Goal: Communication & Community: Answer question/provide support

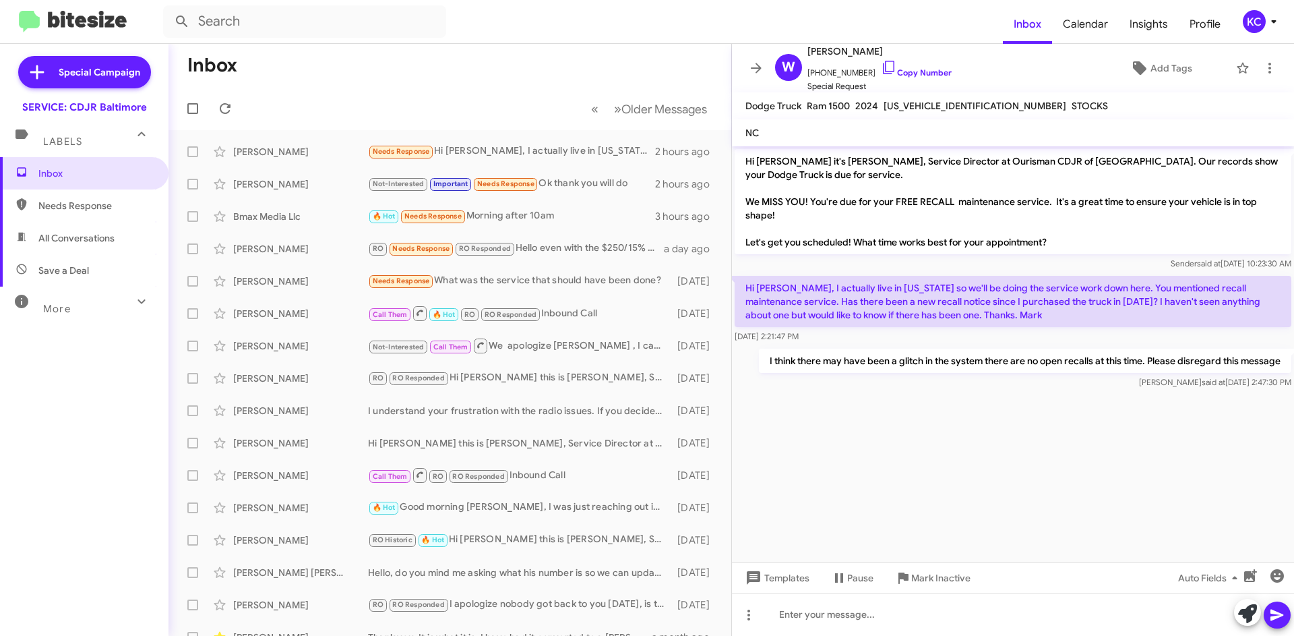
click at [1248, 21] on div "KC" at bounding box center [1254, 21] width 23 height 23
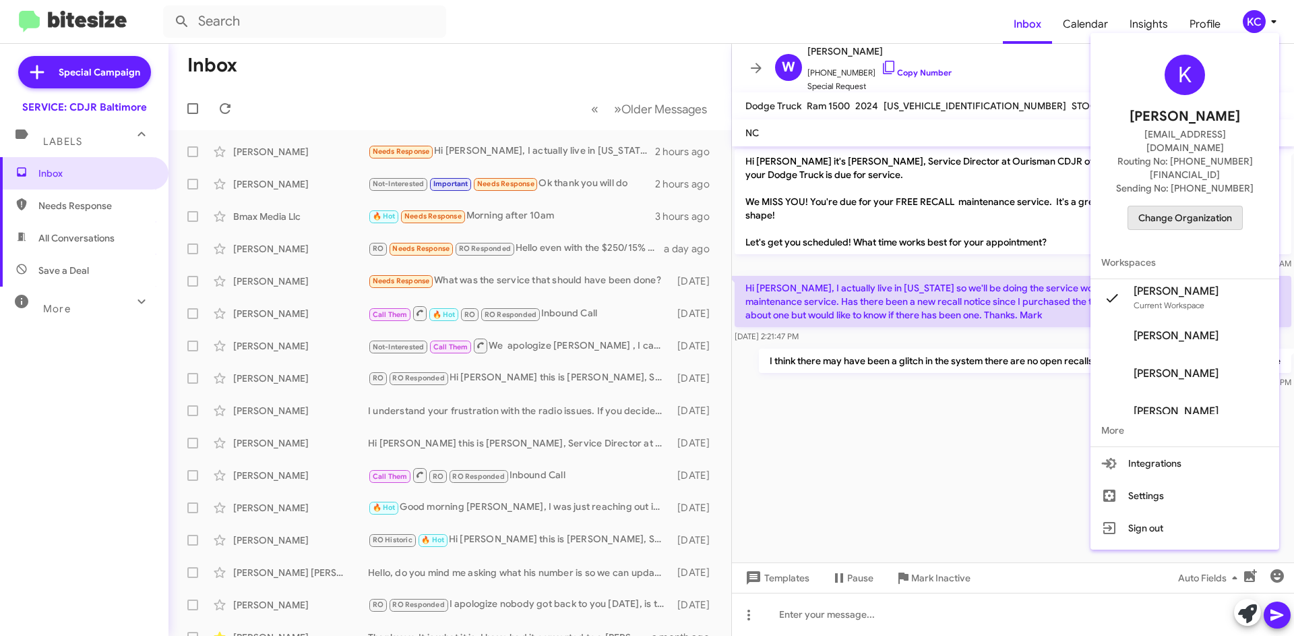
click at [1214, 206] on span "Change Organization" at bounding box center [1186, 217] width 94 height 23
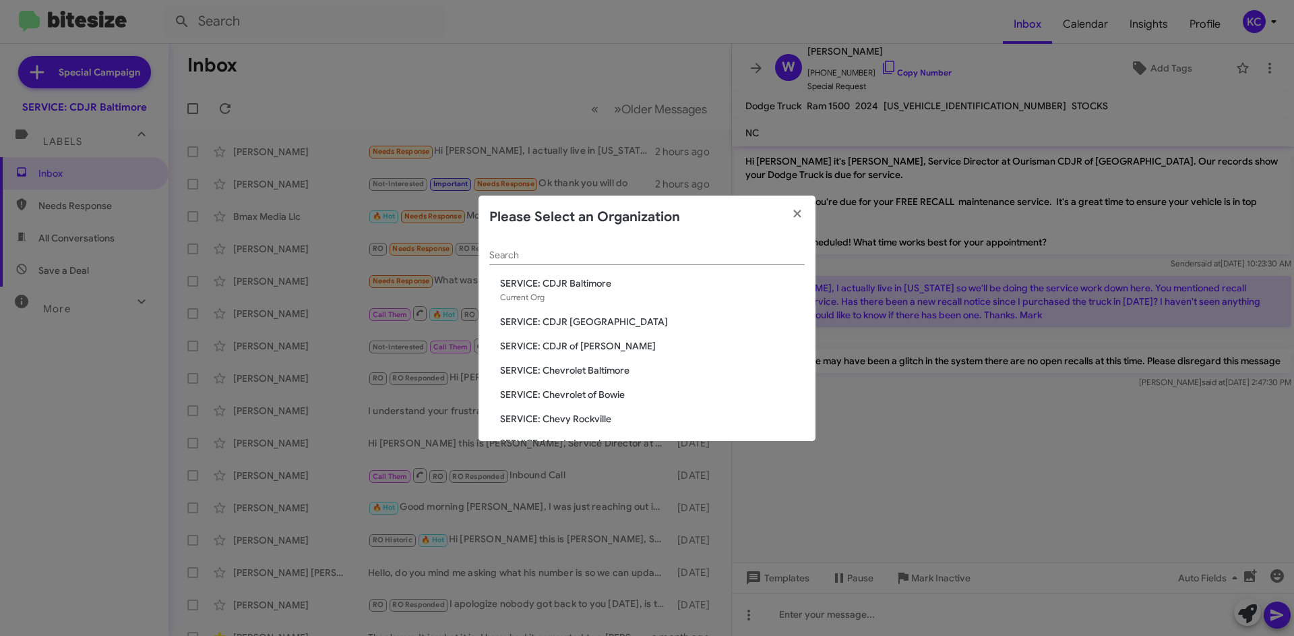
click at [556, 345] on span "SERVICE: CDJR of Bowie" at bounding box center [652, 345] width 305 height 13
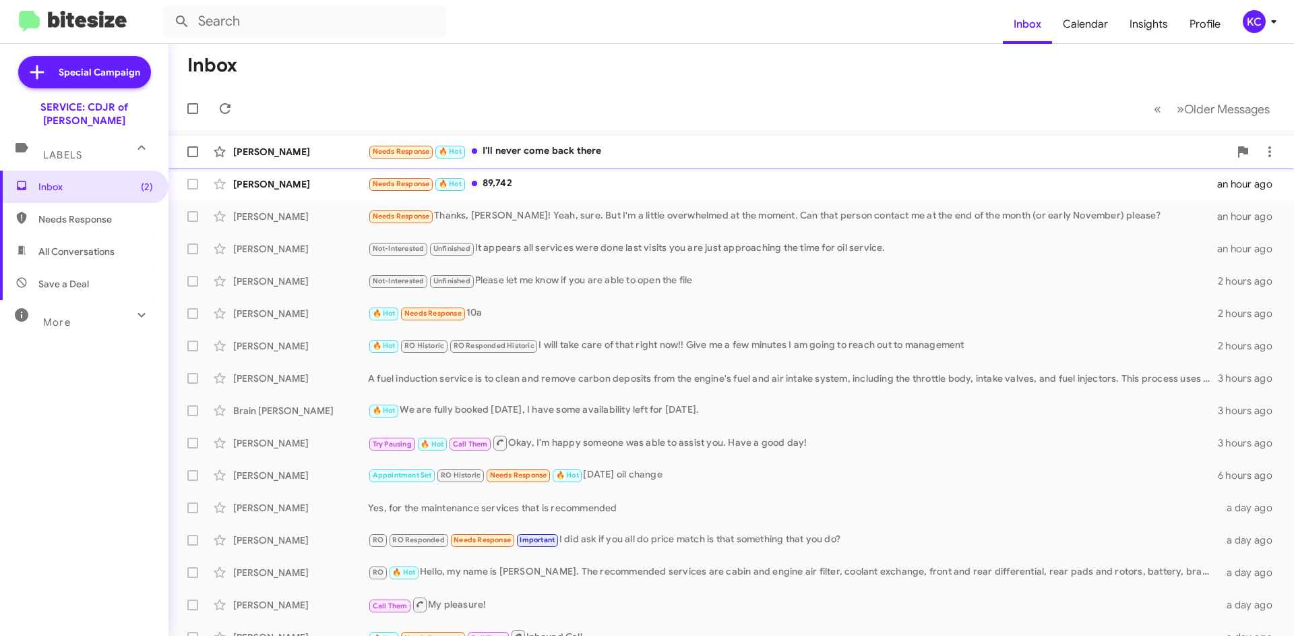
click at [570, 154] on div "Needs Response 🔥 Hot I'll never come back there" at bounding box center [799, 152] width 862 height 16
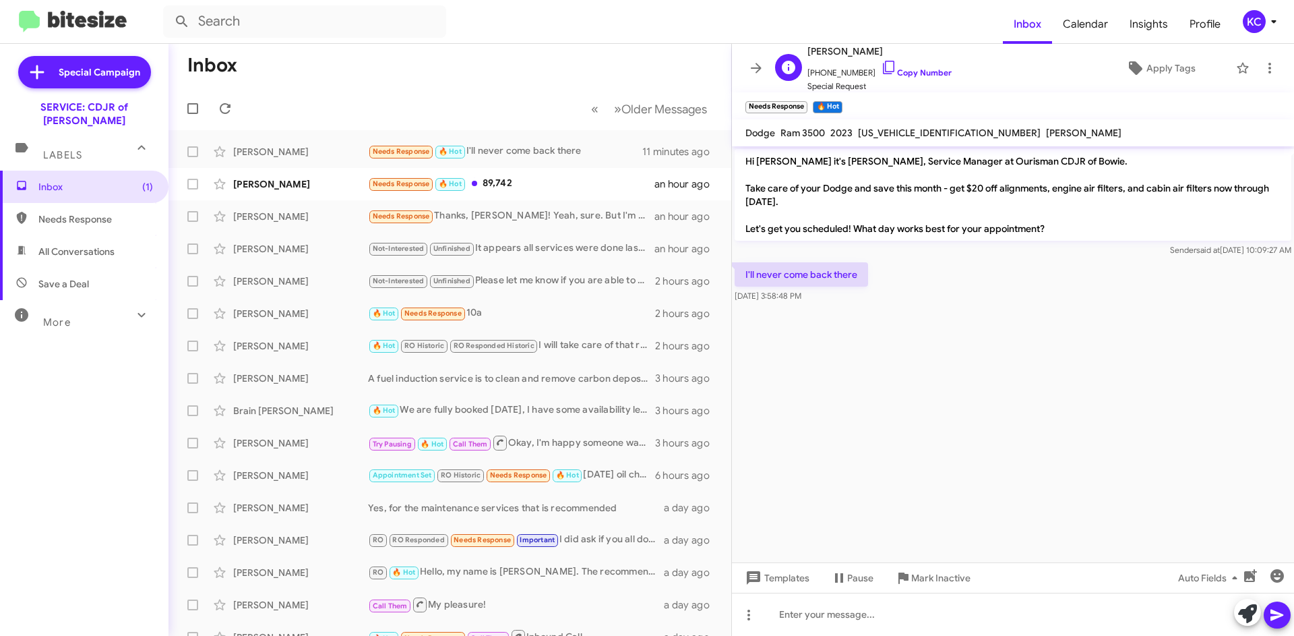
click at [875, 82] on span "Special Request" at bounding box center [880, 86] width 144 height 13
click at [881, 63] on icon at bounding box center [889, 67] width 16 height 16
click at [851, 53] on span "Richard Mebert" at bounding box center [880, 51] width 144 height 16
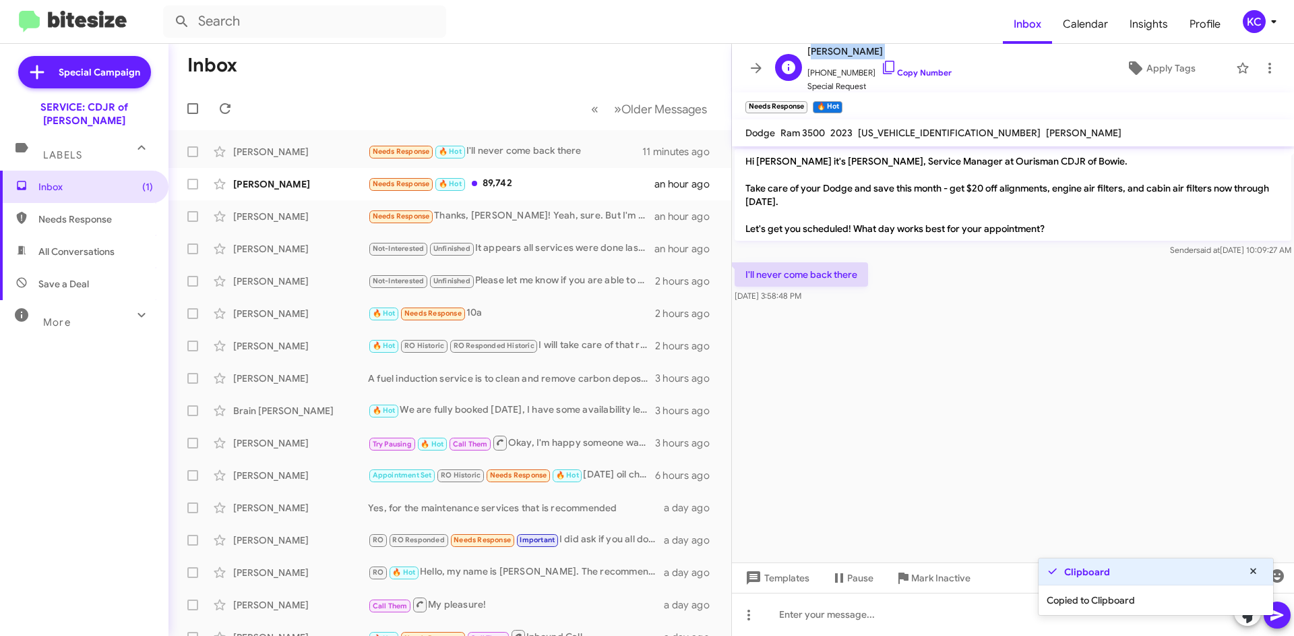
click at [851, 53] on span "Richard Mebert" at bounding box center [880, 51] width 144 height 16
copy span "Richard Mebert"
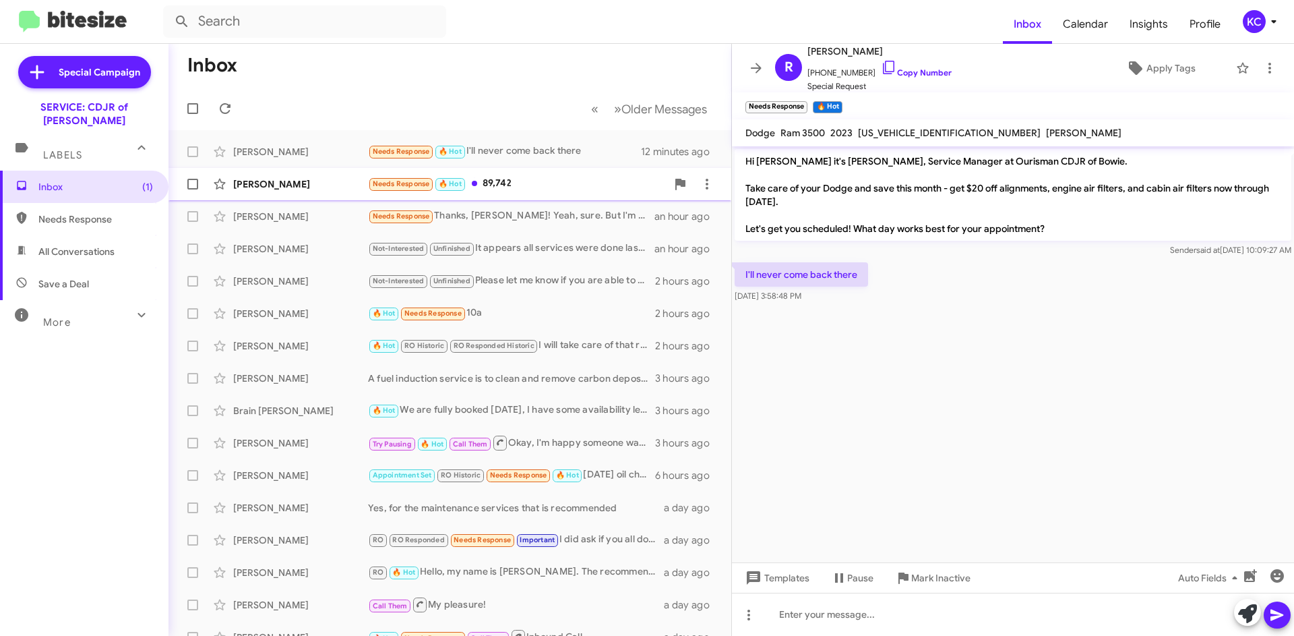
click at [525, 191] on div "Needs Response 🔥 Hot 89,742" at bounding box center [517, 184] width 299 height 16
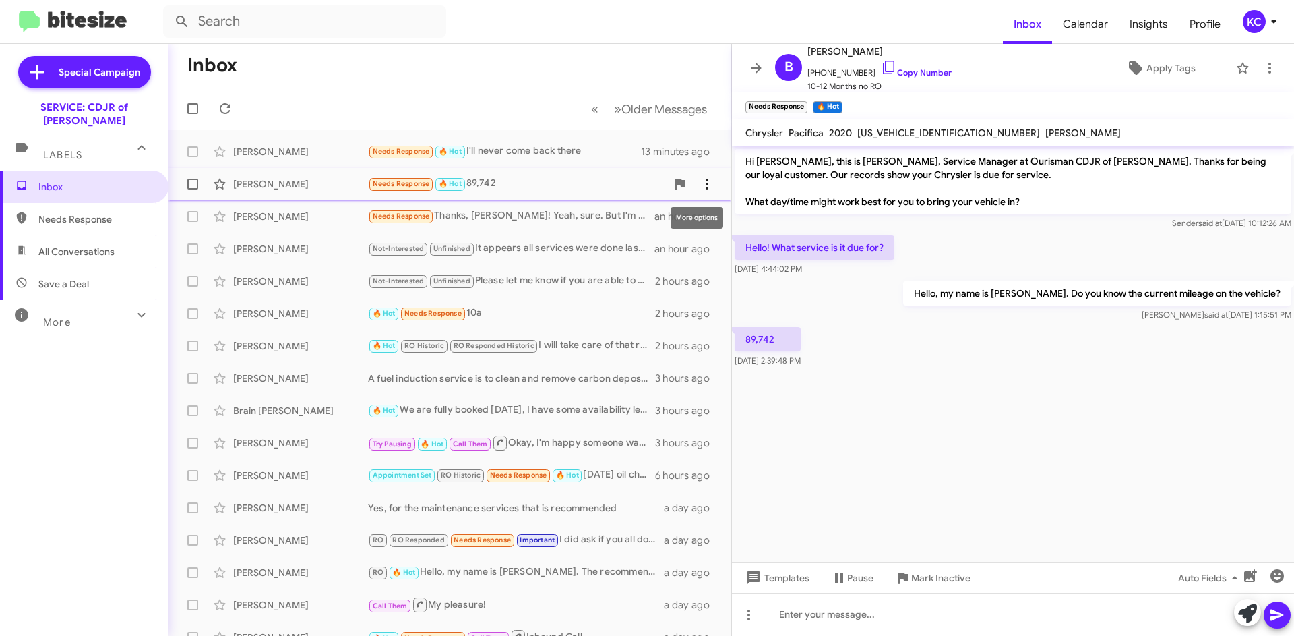
click at [702, 185] on icon at bounding box center [707, 184] width 16 height 16
click at [1257, 23] on div at bounding box center [647, 318] width 1294 height 636
click at [1256, 17] on div "KC" at bounding box center [1254, 21] width 23 height 23
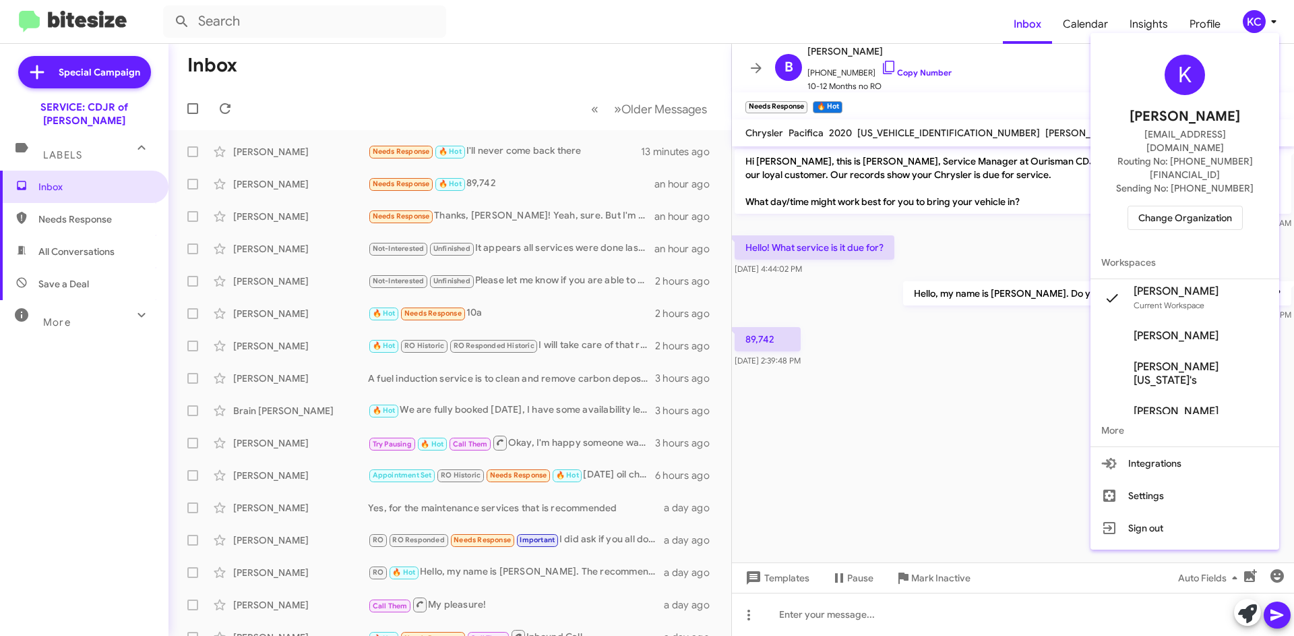
click at [1193, 206] on span "Change Organization" at bounding box center [1186, 217] width 94 height 23
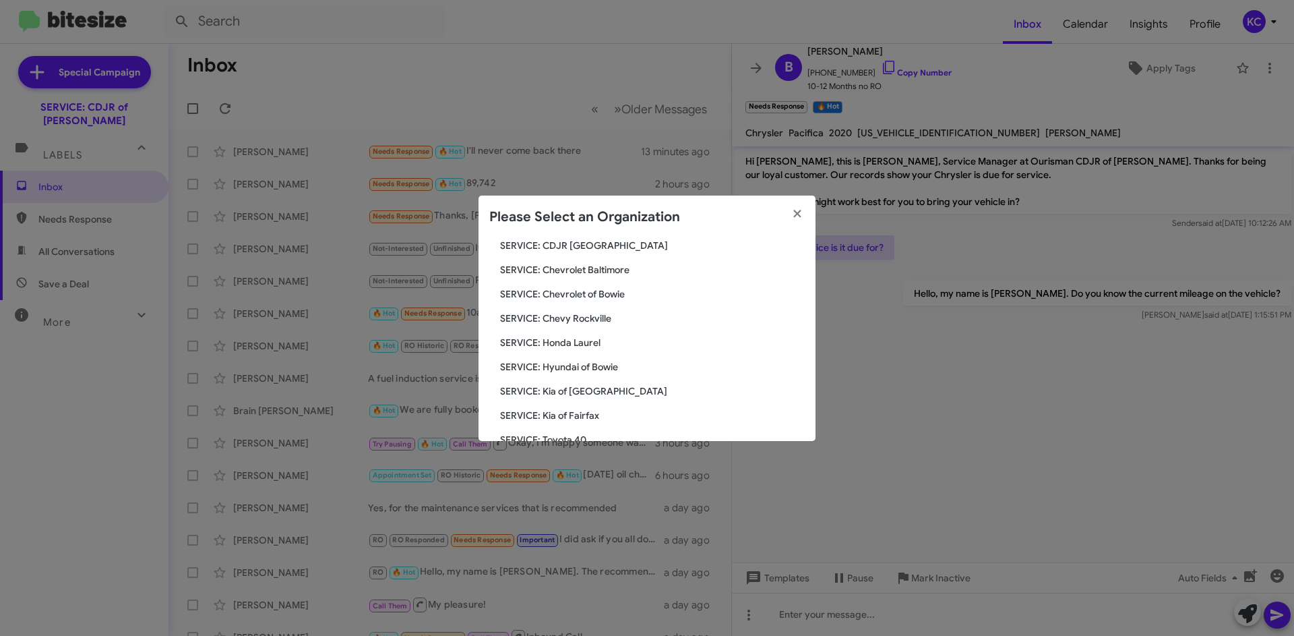
scroll to position [90, 0]
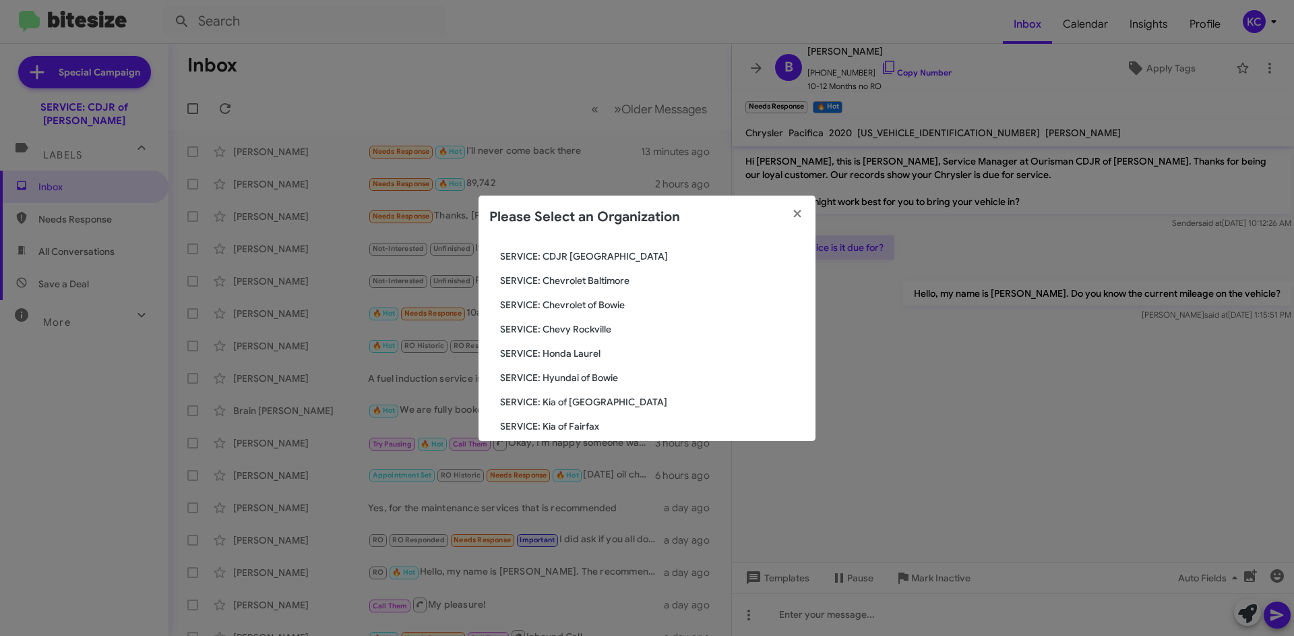
click at [594, 378] on span "SERVICE: Hyundai of Bowie" at bounding box center [652, 377] width 305 height 13
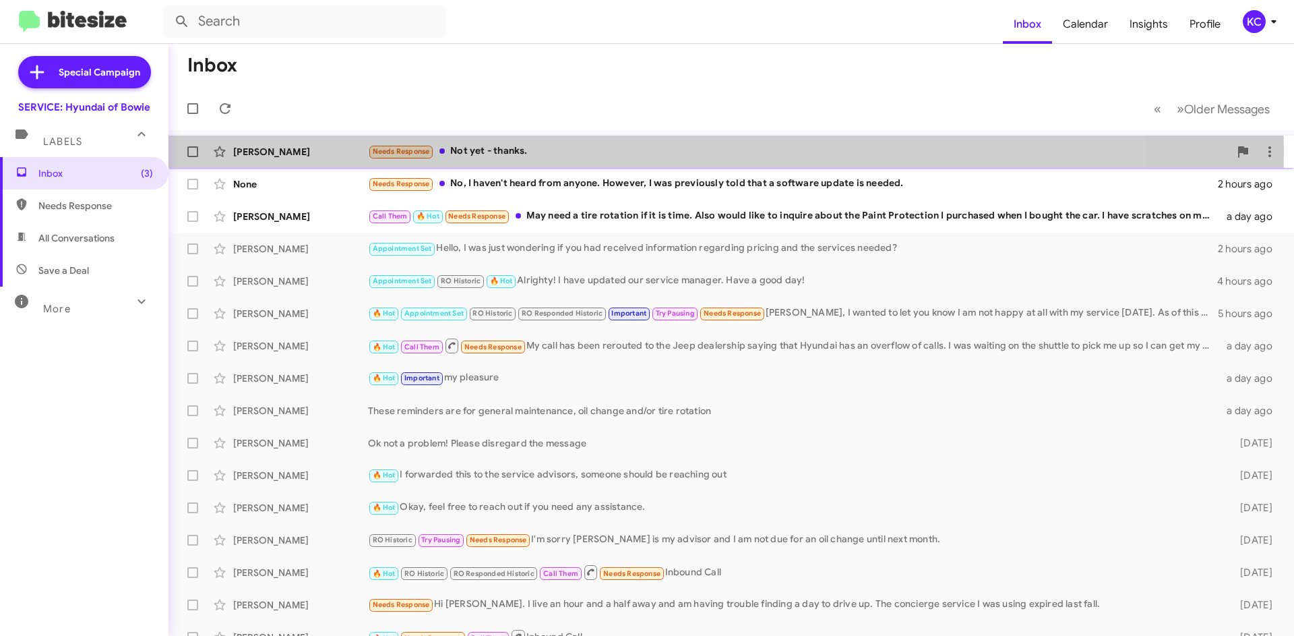
click at [529, 151] on div "Needs Response Not yet - thanks." at bounding box center [799, 152] width 862 height 16
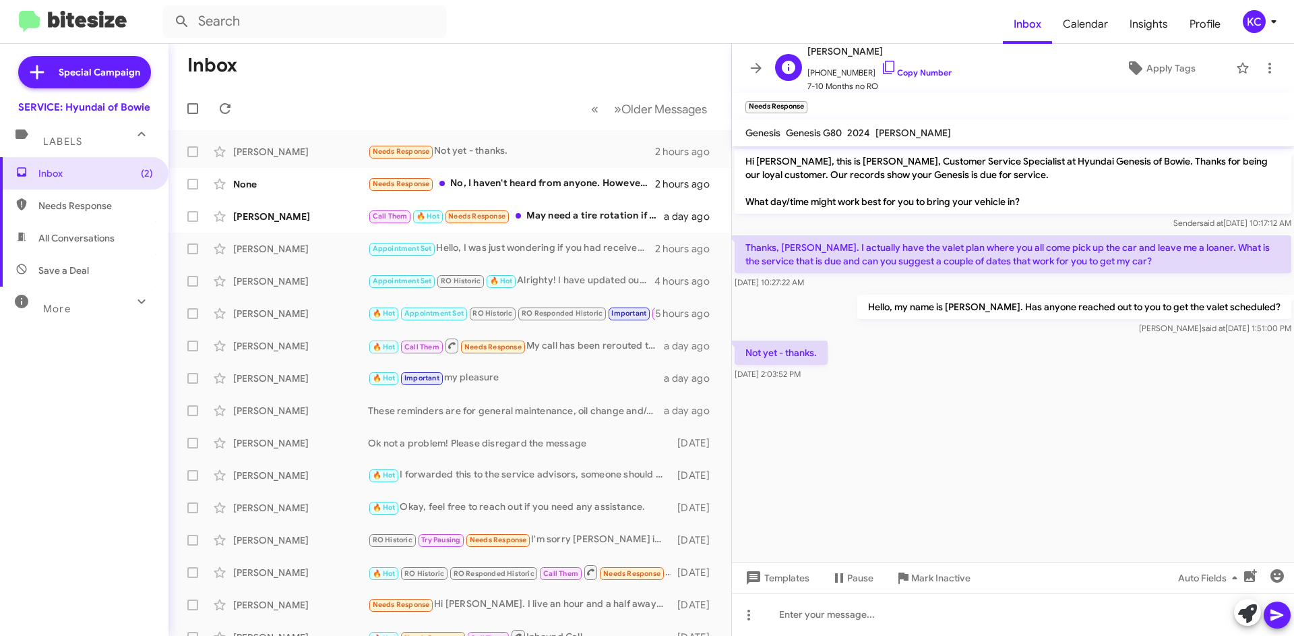
click at [851, 54] on span "Robert Fleming" at bounding box center [880, 51] width 144 height 16
click at [850, 53] on span "[PERSON_NAME]" at bounding box center [880, 51] width 144 height 16
click at [849, 52] on span "[PERSON_NAME]" at bounding box center [880, 51] width 144 height 16
drag, startPoint x: 878, startPoint y: 49, endPoint x: 809, endPoint y: 47, distance: 68.8
click at [809, 47] on span "[PERSON_NAME]" at bounding box center [880, 51] width 144 height 16
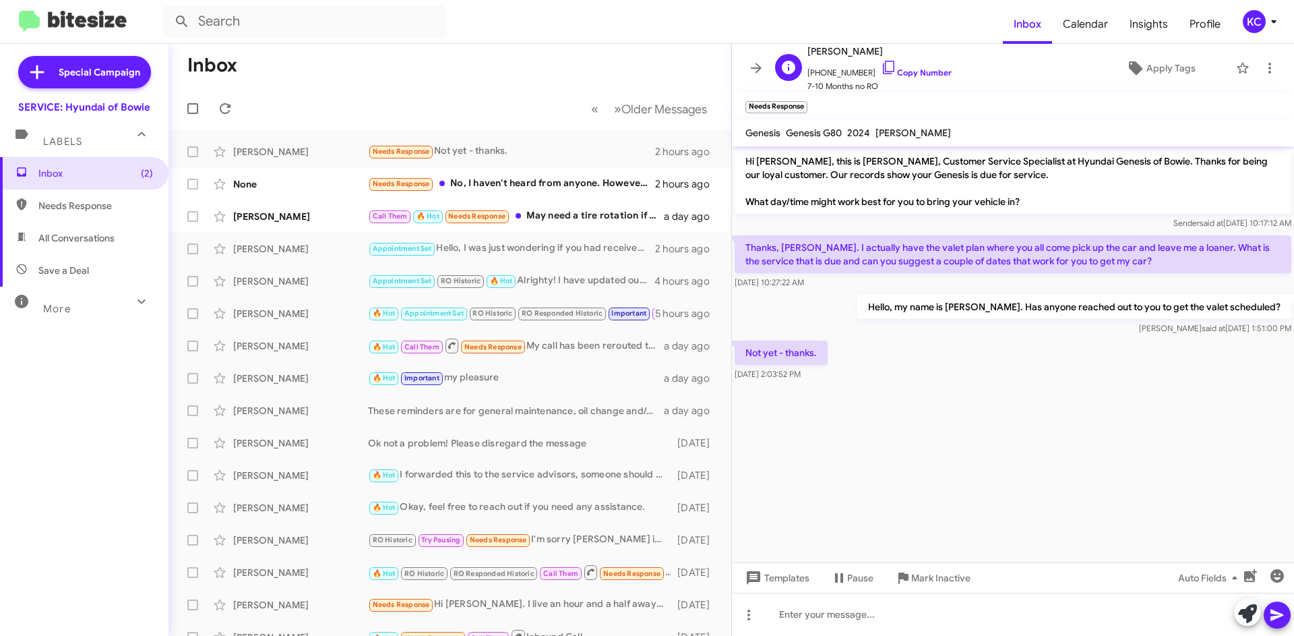
copy span "[PERSON_NAME]"
click at [881, 65] on icon at bounding box center [889, 67] width 16 height 16
copy span "[PERSON_NAME]"
click at [559, 181] on div "Needs Response No, I haven't heard from anyone. However, I was previously told …" at bounding box center [517, 184] width 299 height 16
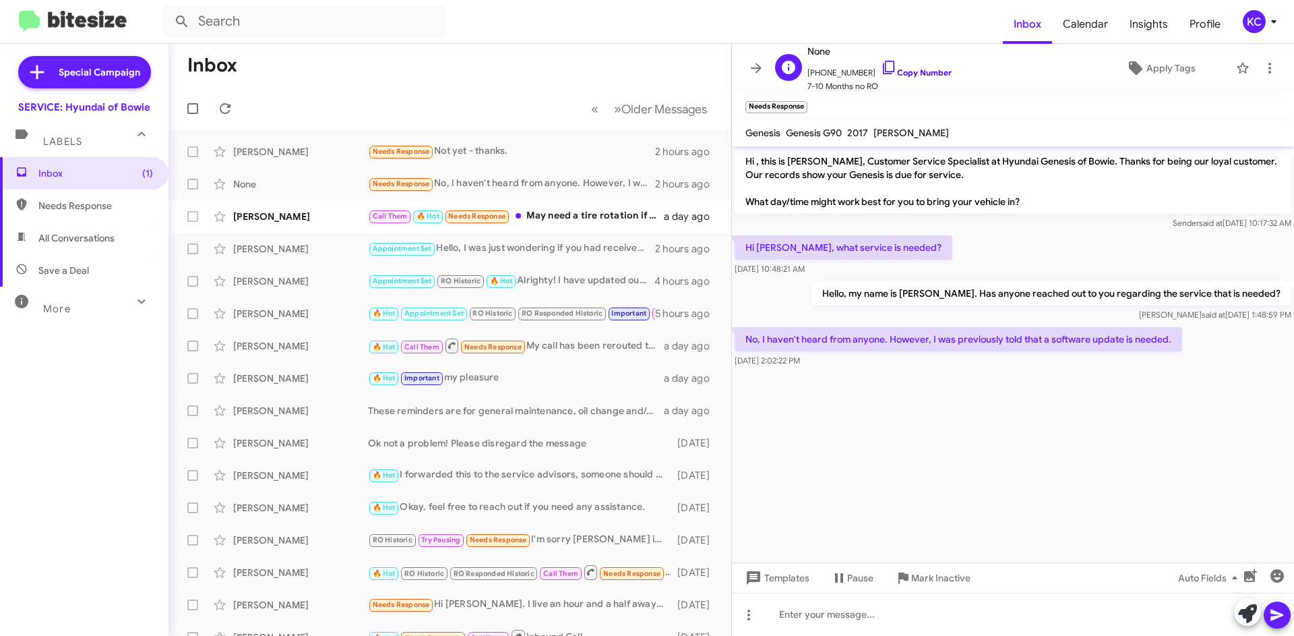
click at [883, 61] on icon at bounding box center [889, 67] width 16 height 16
click at [632, 211] on div "Call Them 🔥 Hot Needs Response May need a tire rotation if it is time. Also wou…" at bounding box center [517, 216] width 299 height 16
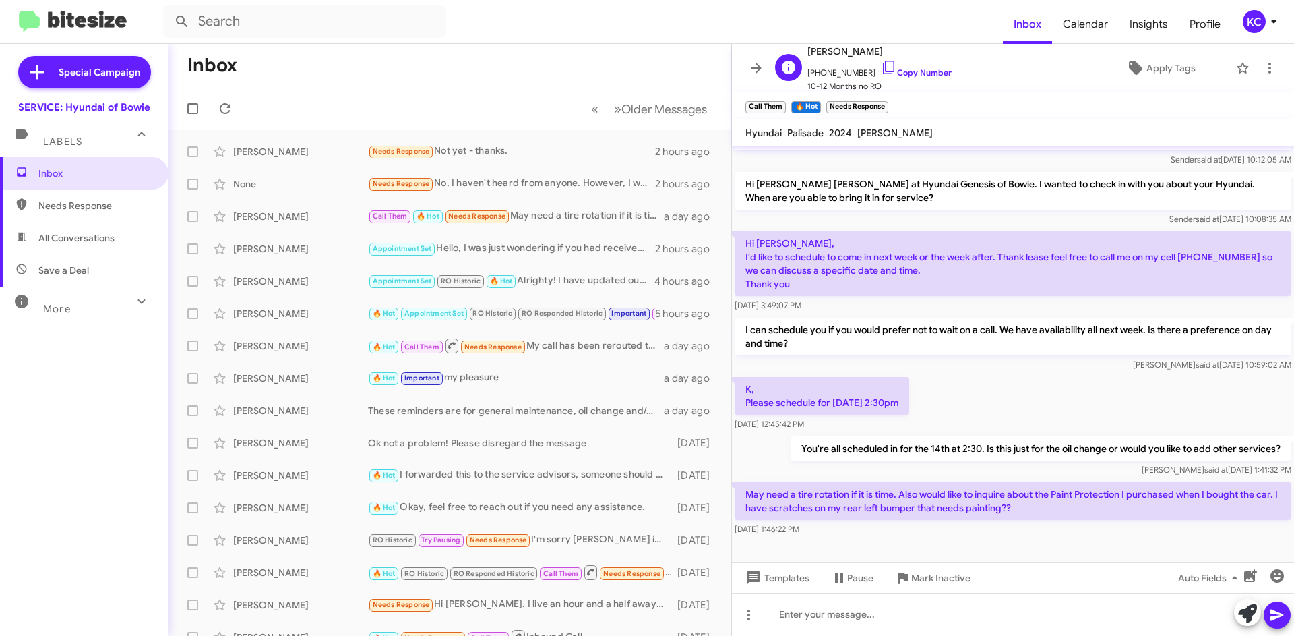
click at [826, 52] on span "[PERSON_NAME]" at bounding box center [880, 51] width 144 height 16
click at [826, 51] on span "[PERSON_NAME]" at bounding box center [880, 51] width 144 height 16
copy span "[PERSON_NAME]"
click at [881, 69] on icon at bounding box center [889, 67] width 16 height 16
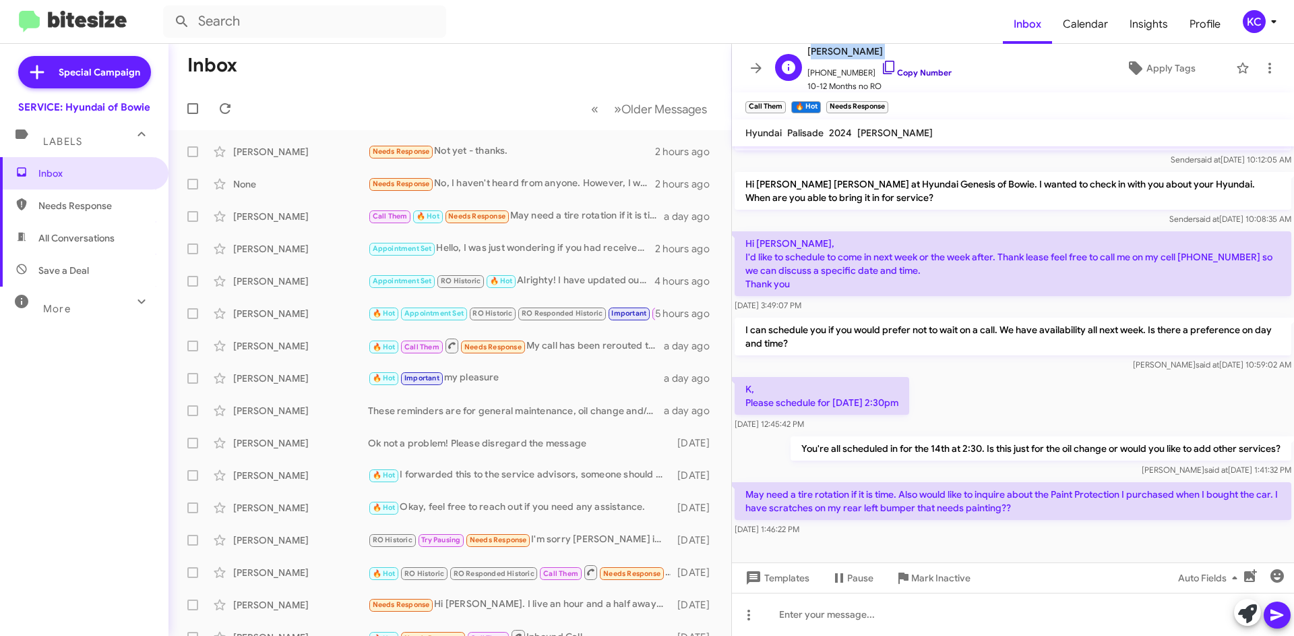
copy span "[PERSON_NAME]"
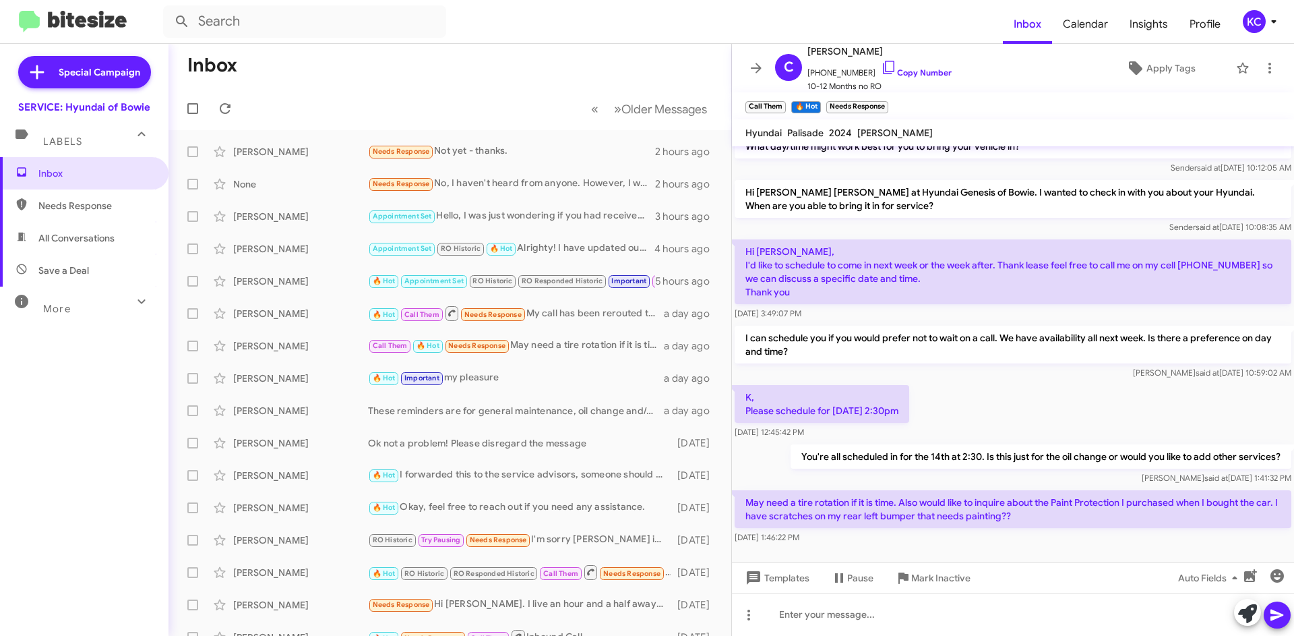
scroll to position [63, 0]
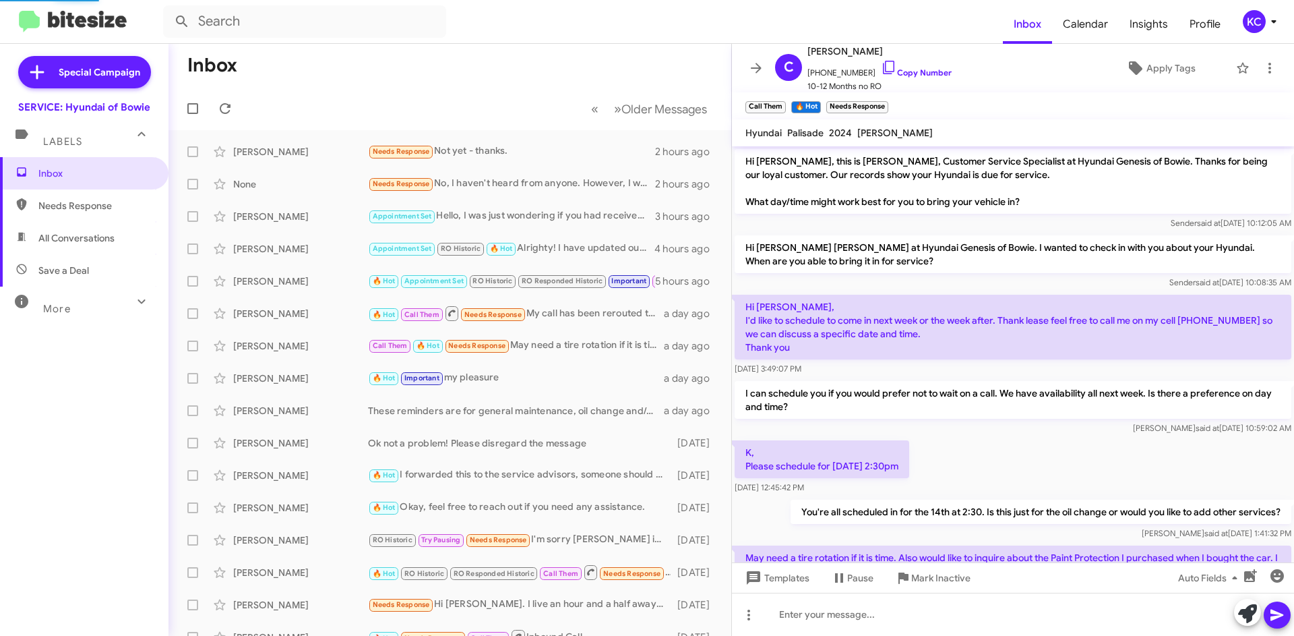
scroll to position [63, 0]
